Goal: Task Accomplishment & Management: Complete application form

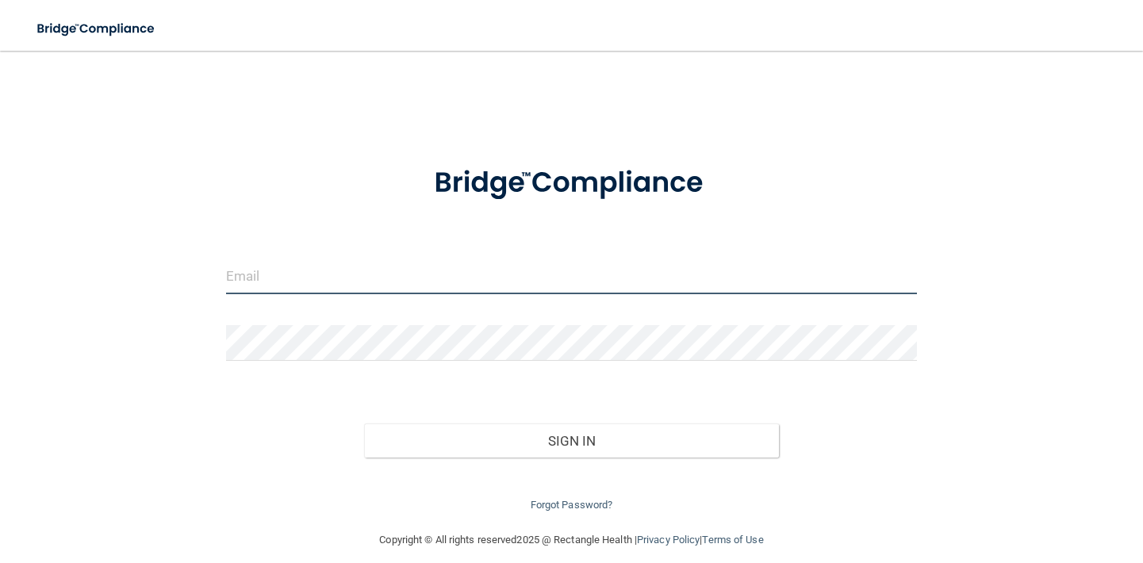
click at [448, 286] on input "email" at bounding box center [571, 277] width 691 height 36
type input "[PERSON_NAME][EMAIL_ADDRESS][PERSON_NAME][DOMAIN_NAME]"
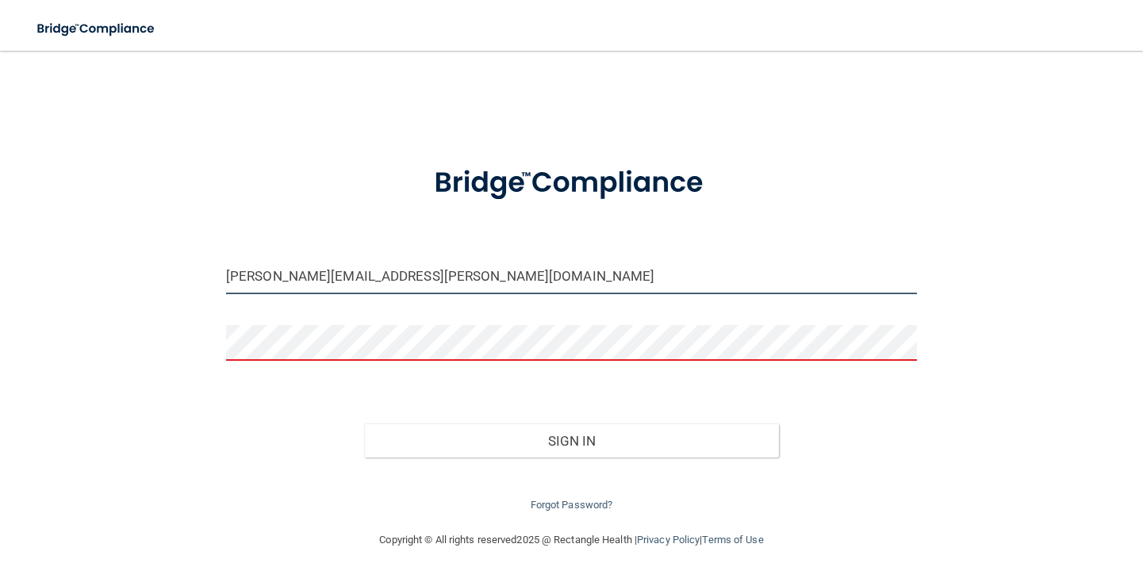
click at [587, 267] on input "[PERSON_NAME][EMAIL_ADDRESS][PERSON_NAME][DOMAIN_NAME]" at bounding box center [571, 277] width 691 height 36
click at [560, 501] on link "Forgot Password?" at bounding box center [572, 505] width 82 height 12
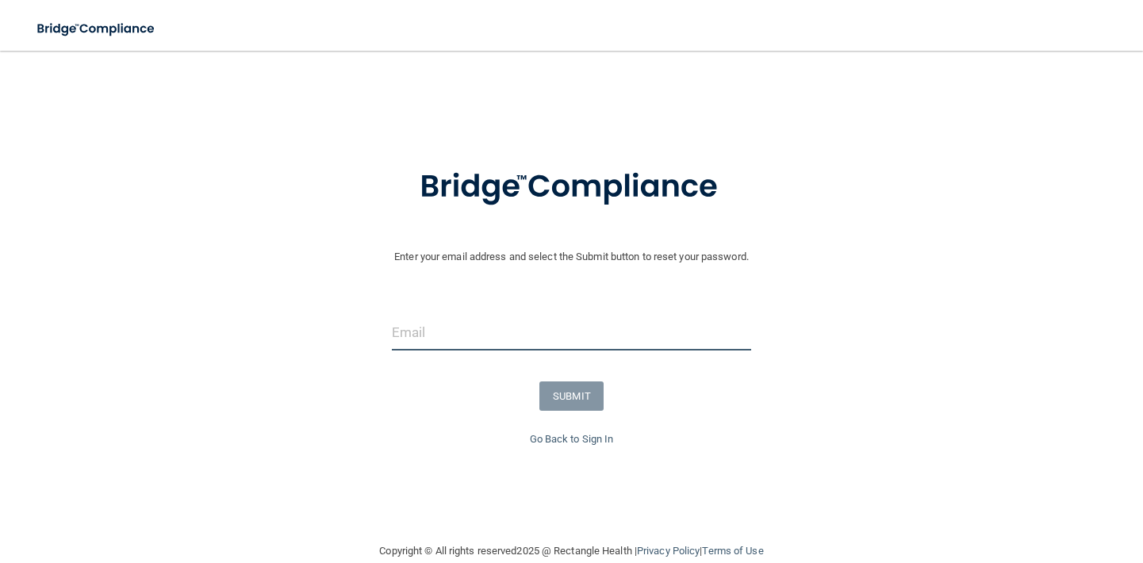
click at [531, 340] on input "email" at bounding box center [572, 333] width 360 height 36
type input "[PERSON_NAME][EMAIL_ADDRESS][PERSON_NAME][DOMAIN_NAME]"
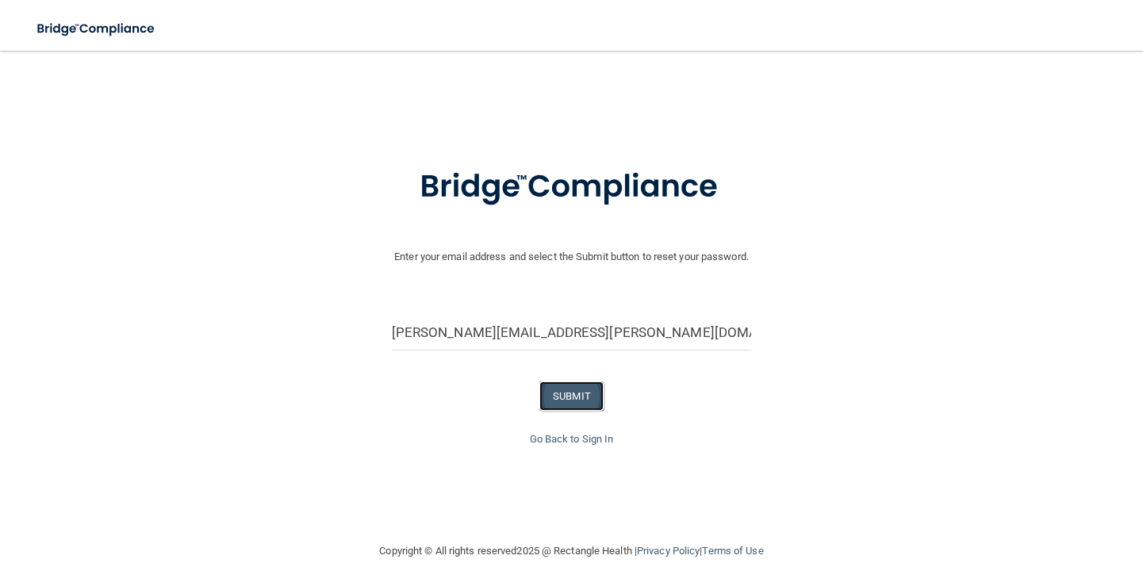
click at [576, 405] on button "SUBMIT" at bounding box center [571, 395] width 64 height 29
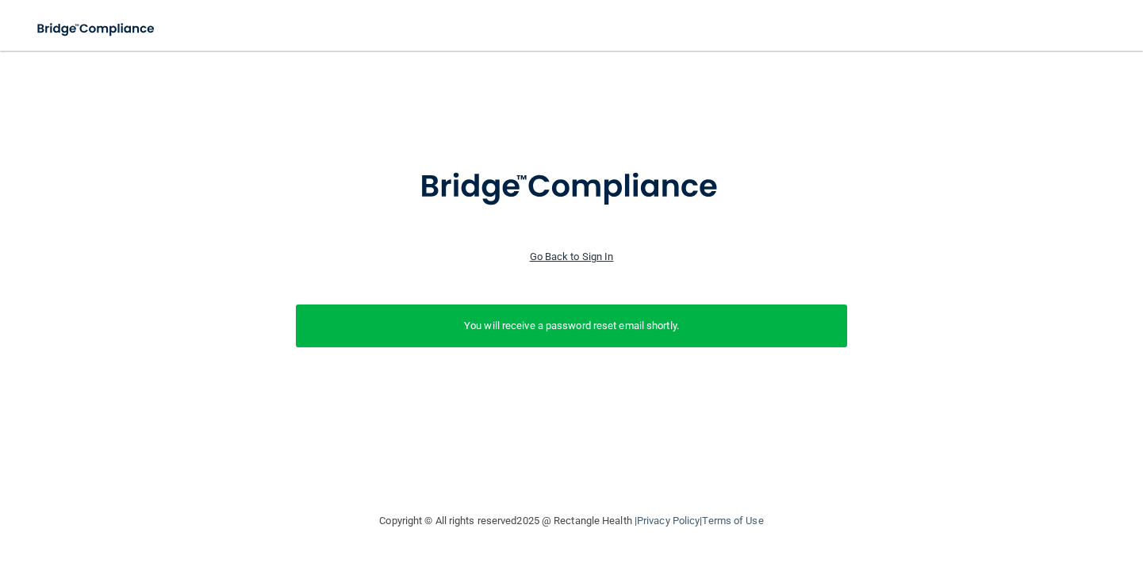
click at [598, 256] on link "Go Back to Sign In" at bounding box center [572, 257] width 84 height 12
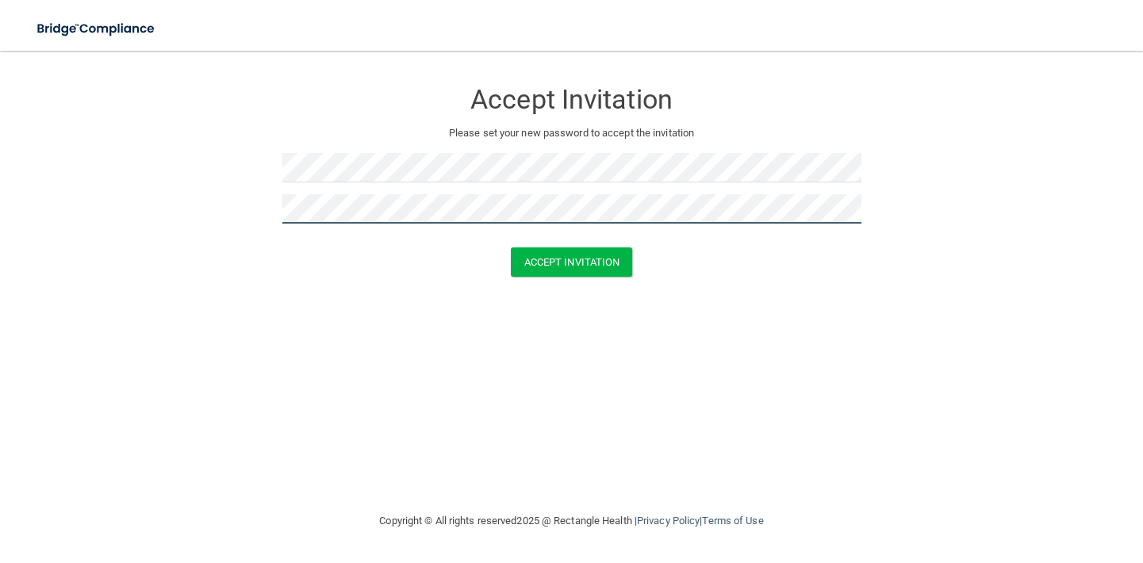
click at [511, 247] on button "Accept Invitation" at bounding box center [572, 261] width 122 height 29
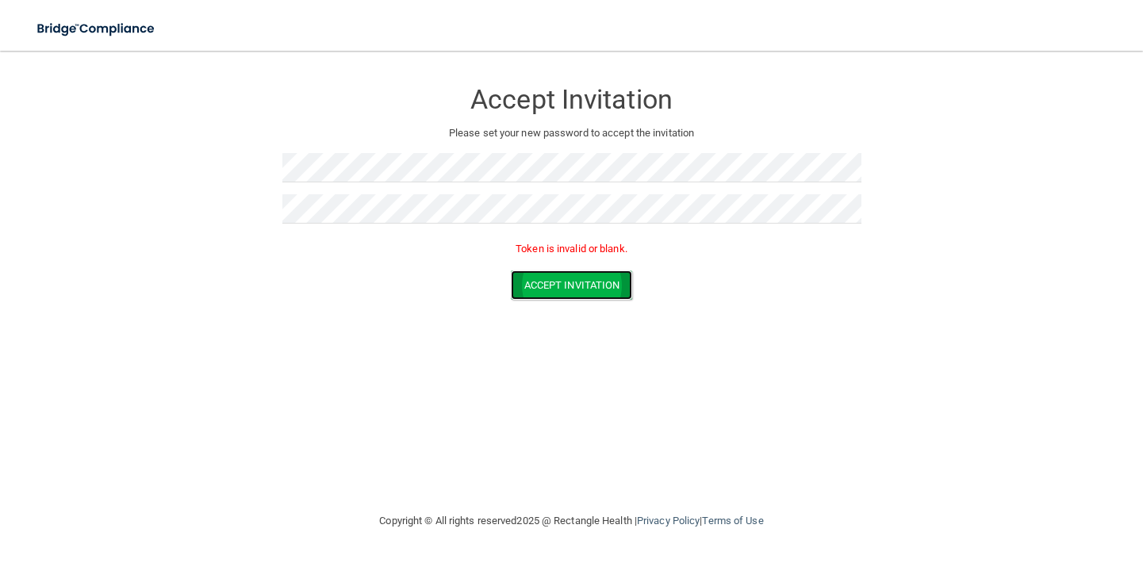
click at [582, 286] on button "Accept Invitation" at bounding box center [572, 284] width 122 height 29
click at [605, 293] on button "Accept Invitation" at bounding box center [572, 284] width 122 height 29
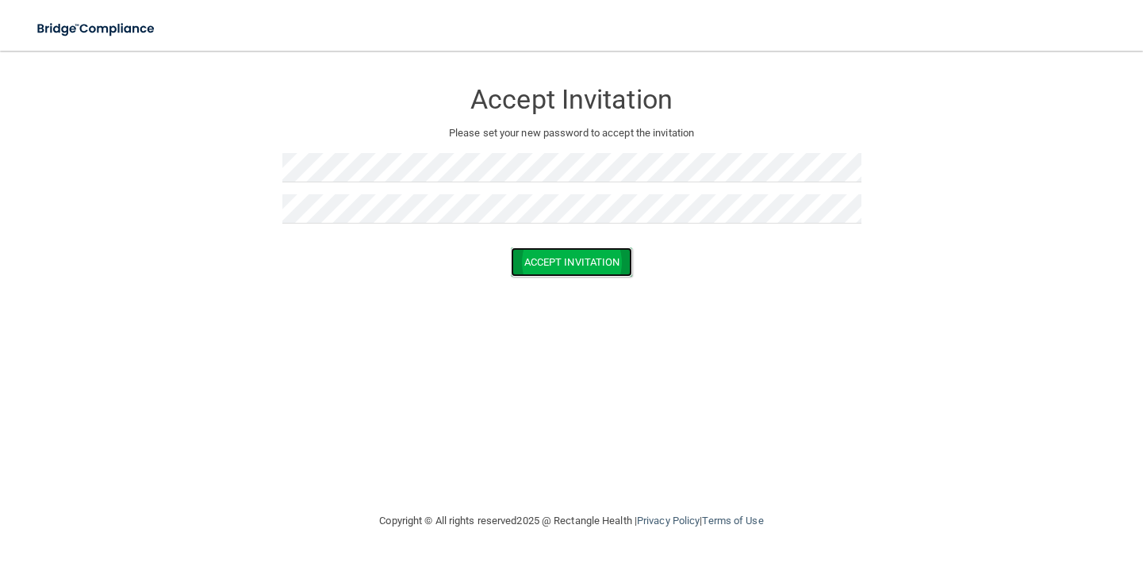
click at [592, 275] on button "Accept Invitation" at bounding box center [572, 261] width 122 height 29
